Goal: Transaction & Acquisition: Purchase product/service

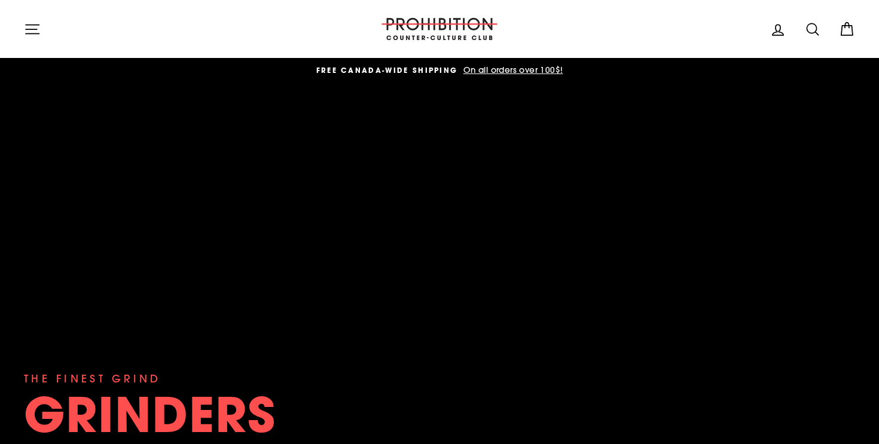
scroll to position [15, 0]
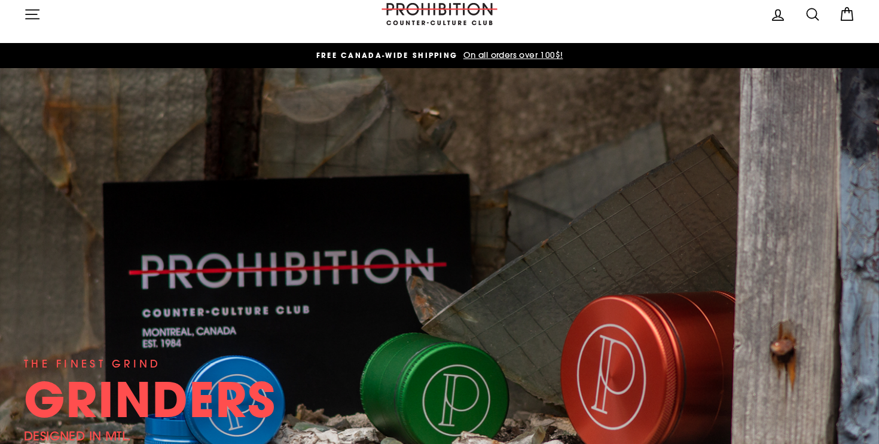
click at [808, 11] on icon at bounding box center [813, 14] width 17 height 17
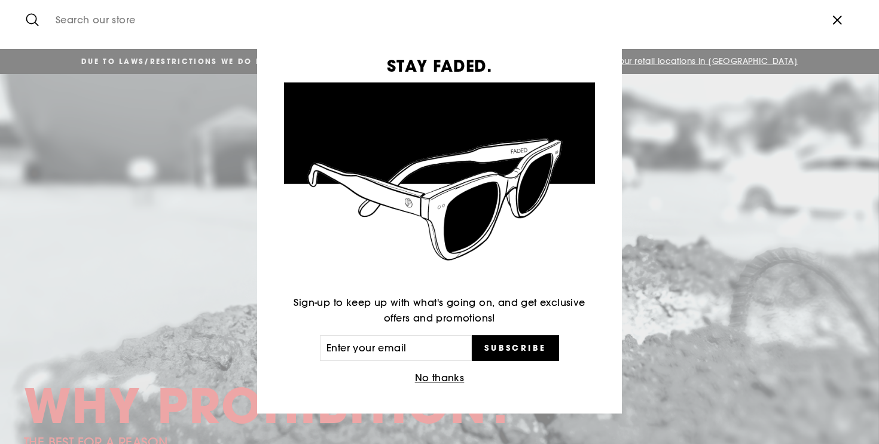
click at [423, 378] on button "No thanks" at bounding box center [440, 378] width 57 height 17
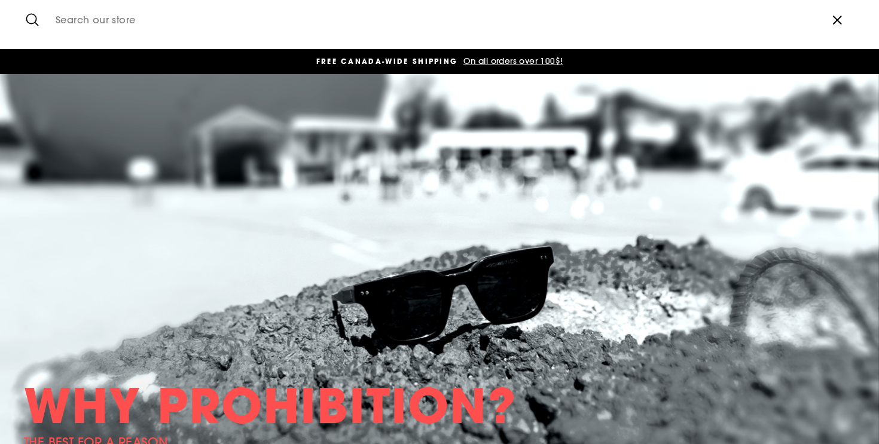
click at [306, 25] on input "Search our store" at bounding box center [435, 20] width 770 height 40
type input "b"
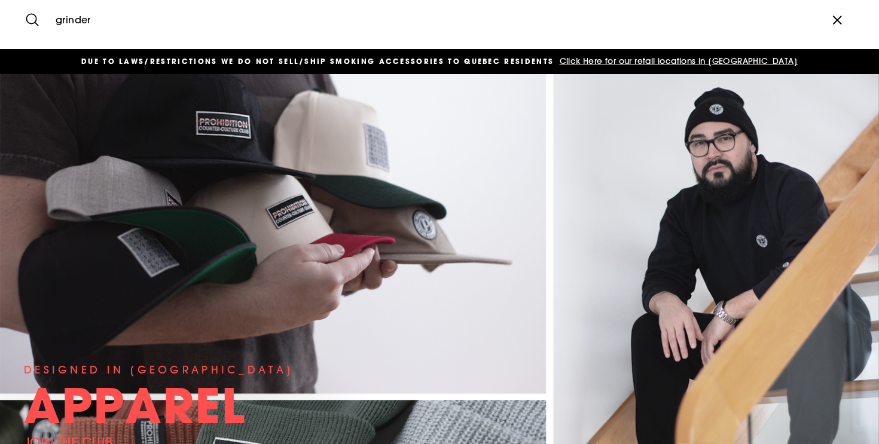
type input "grinder"
click at [24, 0] on button "Search" at bounding box center [37, 20] width 26 height 40
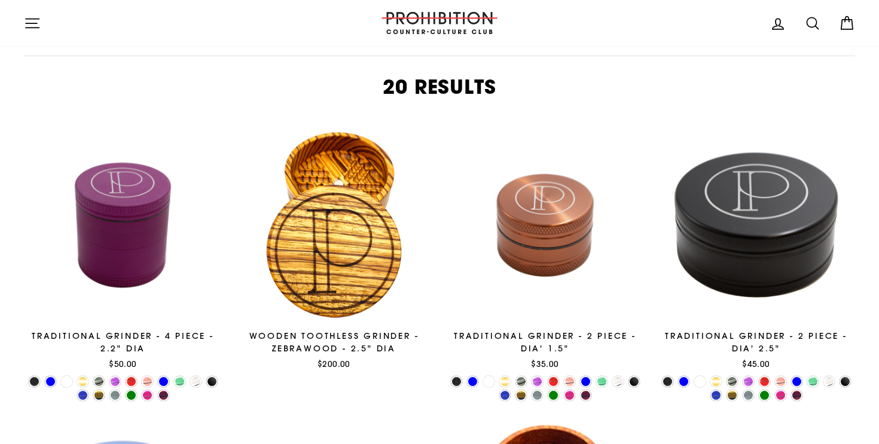
scroll to position [141, 0]
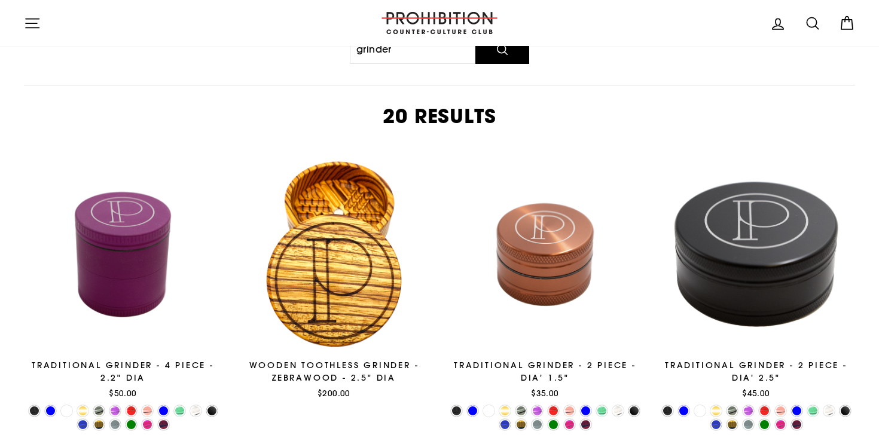
click at [155, 226] on div at bounding box center [123, 255] width 198 height 198
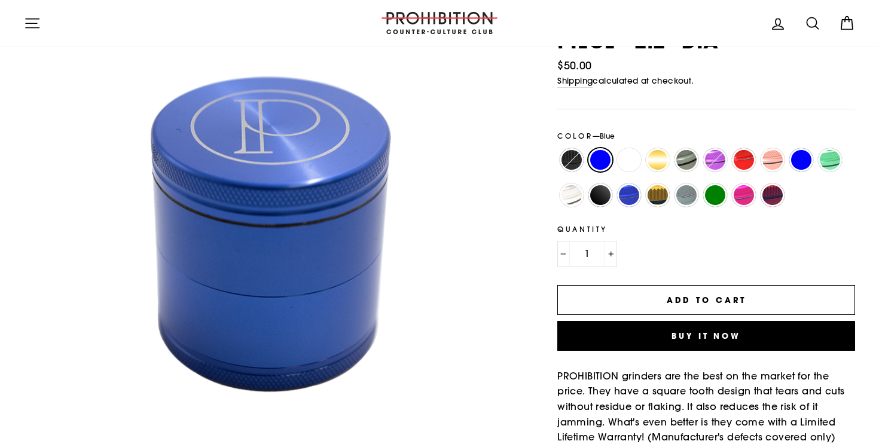
scroll to position [124, 0]
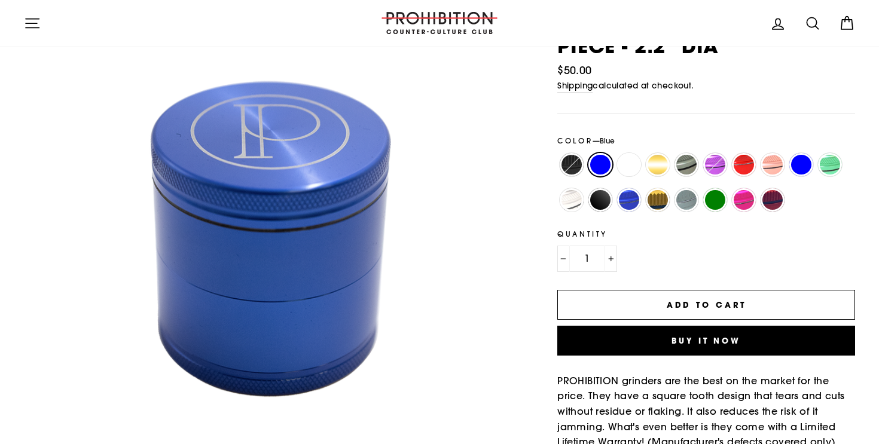
click at [655, 165] on label "Gold" at bounding box center [658, 165] width 24 height 24
click at [644, 154] on input "Gold" at bounding box center [644, 153] width 1 height 1
radio input "true"
